Goal: Task Accomplishment & Management: Use online tool/utility

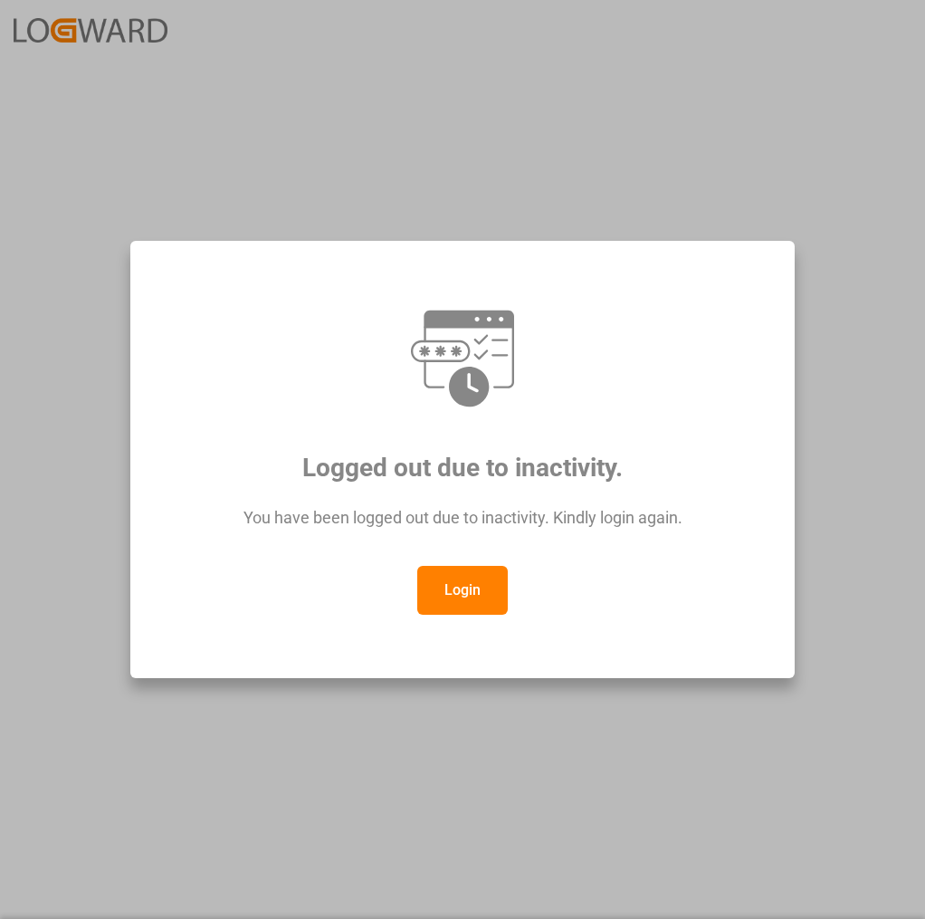
click at [449, 582] on button "Login" at bounding box center [462, 590] width 91 height 49
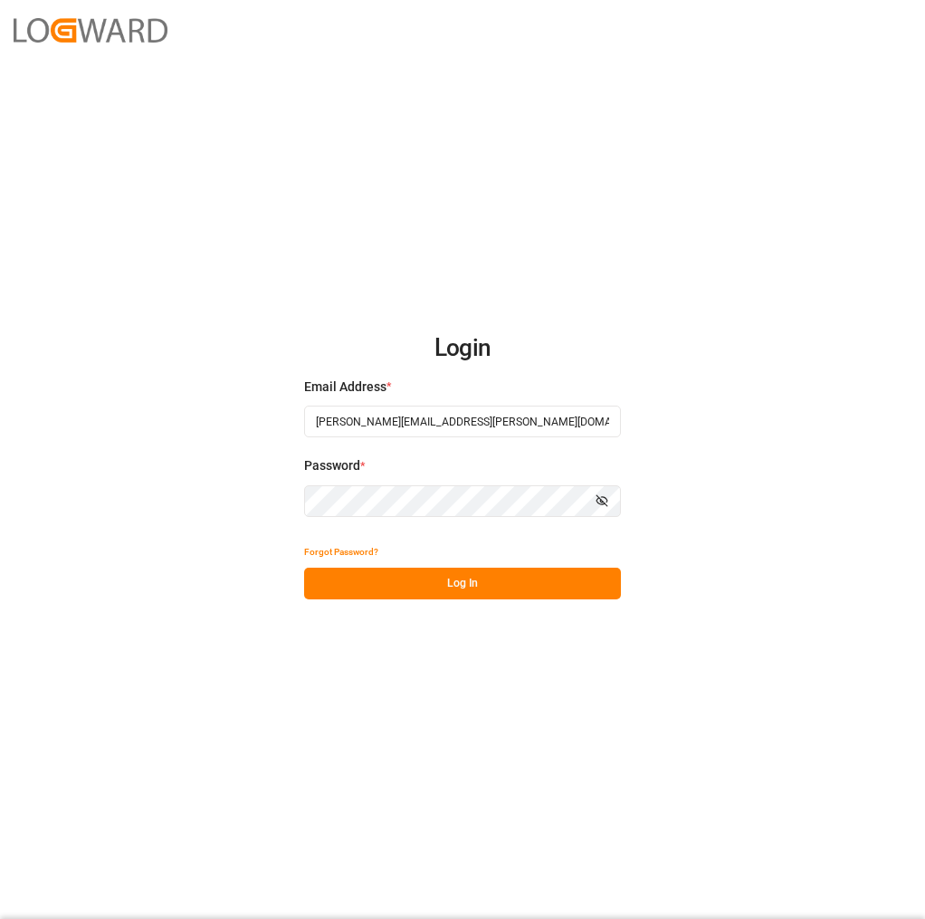
click at [485, 580] on button "Log In" at bounding box center [462, 584] width 317 height 32
